Goal: Check status: Check status

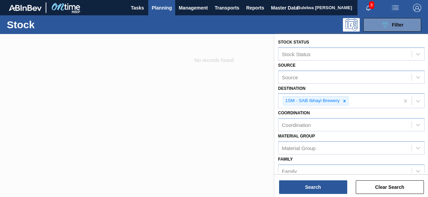
scroll to position [129, 0]
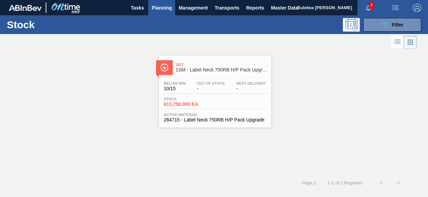
click at [225, 102] on div "Stock 613,750.000 EA" at bounding box center [215, 103] width 106 height 12
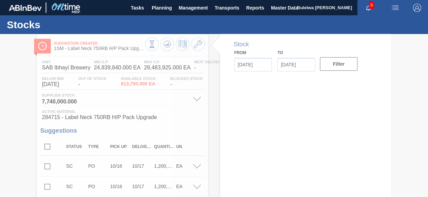
type input "10/15/2025"
type input "10/29/2025"
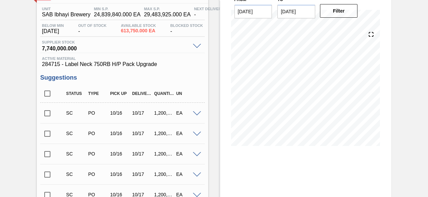
scroll to position [68, 0]
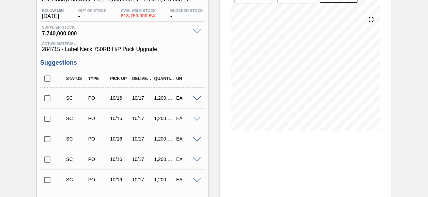
click at [46, 99] on input "checkbox" at bounding box center [47, 98] width 14 height 14
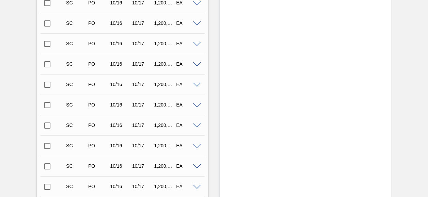
scroll to position [576, 0]
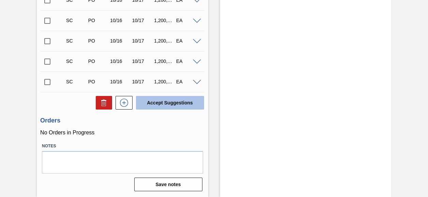
click at [158, 104] on button "Accept Suggestions" at bounding box center [170, 103] width 68 height 14
checkbox input "false"
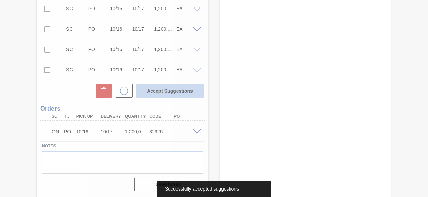
scroll to position [555, 0]
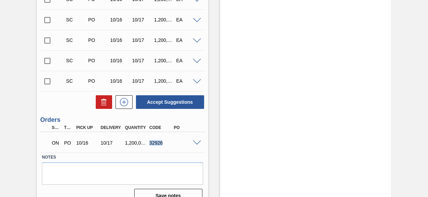
drag, startPoint x: 149, startPoint y: 143, endPoint x: 162, endPoint y: 145, distance: 12.7
click at [162, 145] on div "32926" at bounding box center [161, 142] width 26 height 5
copy div "32926"
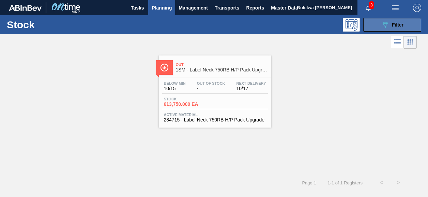
click at [382, 28] on icon "089F7B8B-B2A5-4AFE-B5C0-19BA573D28AC" at bounding box center [385, 25] width 8 height 8
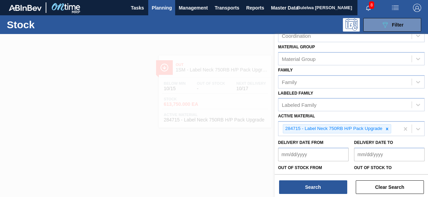
scroll to position [129, 0]
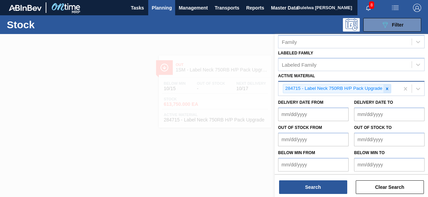
click at [387, 88] on icon at bounding box center [387, 89] width 2 height 2
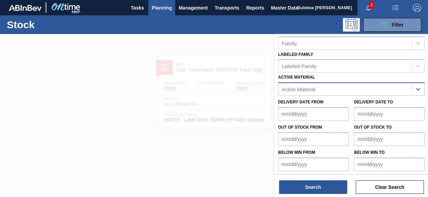
paste Material "284716"
type Material "284716"
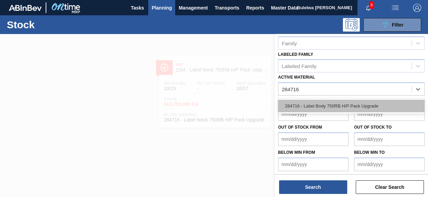
click at [342, 103] on div "284716 - Label Body 750RB H/P Pack Upgrade" at bounding box center [351, 106] width 147 height 13
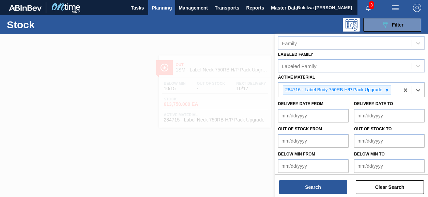
scroll to position [129, 0]
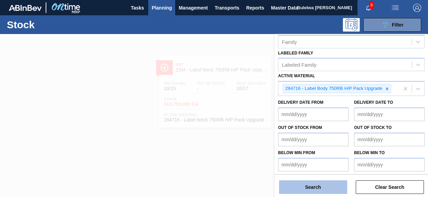
click at [322, 188] on button "Search" at bounding box center [313, 188] width 68 height 14
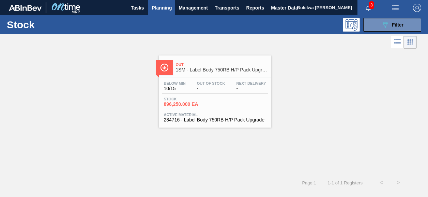
click at [208, 102] on span "896,250.000 EA" at bounding box center [188, 104] width 48 height 5
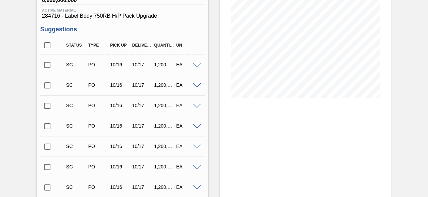
scroll to position [102, 0]
click at [47, 65] on input "checkbox" at bounding box center [47, 64] width 14 height 14
click at [196, 66] on span at bounding box center [197, 64] width 8 height 5
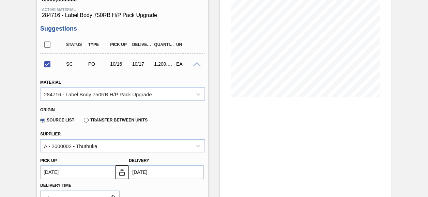
click at [196, 66] on span at bounding box center [197, 64] width 8 height 5
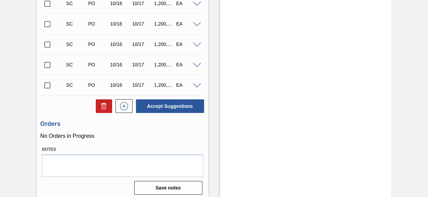
scroll to position [249, 0]
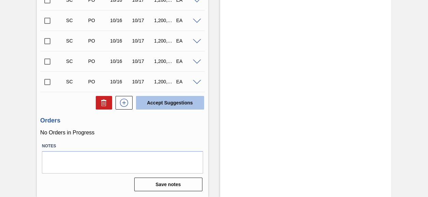
click at [171, 103] on button "Accept Suggestions" at bounding box center [170, 103] width 68 height 14
checkbox input "false"
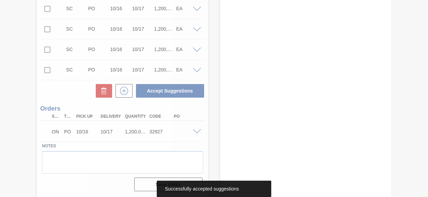
scroll to position [228, 0]
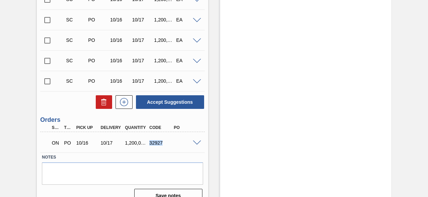
drag, startPoint x: 150, startPoint y: 144, endPoint x: 163, endPoint y: 144, distance: 13.6
click at [163, 144] on div "32927" at bounding box center [161, 142] width 26 height 5
copy div "32927"
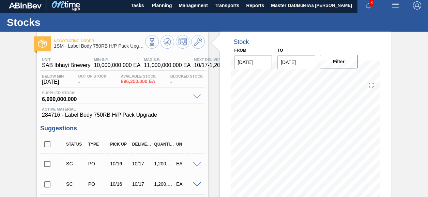
scroll to position [0, 0]
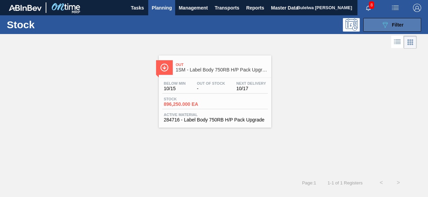
click at [385, 29] on button "089F7B8B-B2A5-4AFE-B5C0-19BA573D28AC Filter" at bounding box center [392, 25] width 58 height 14
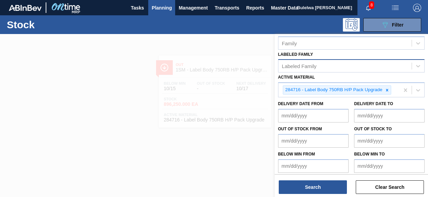
scroll to position [129, 0]
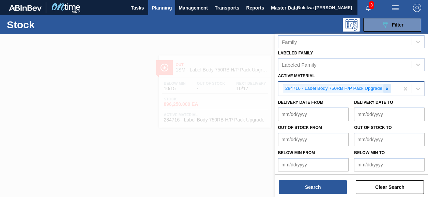
click at [386, 87] on icon at bounding box center [387, 89] width 5 height 5
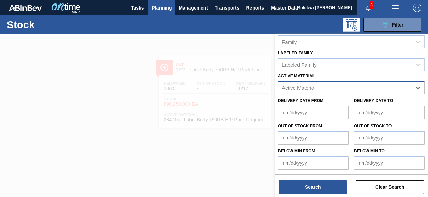
scroll to position [128, 0]
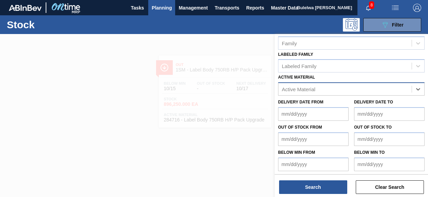
paste Material "285190"
type Material "285190"
click at [340, 103] on div "285190 - Label Neck 660RB Flying Fish Lemon PU" at bounding box center [351, 106] width 147 height 13
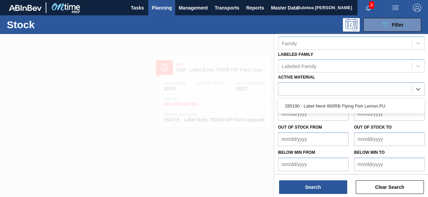
scroll to position [129, 0]
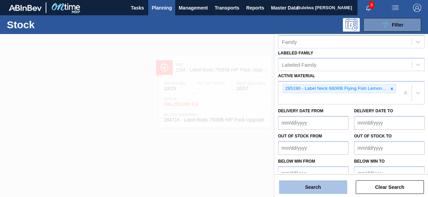
click at [312, 186] on button "Search" at bounding box center [313, 188] width 68 height 14
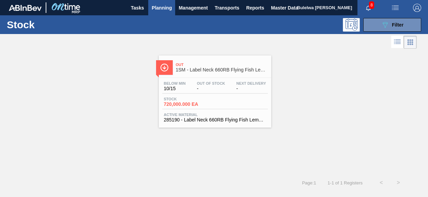
click at [204, 97] on span "Stock" at bounding box center [188, 99] width 48 height 4
